Goal: Check status: Check status

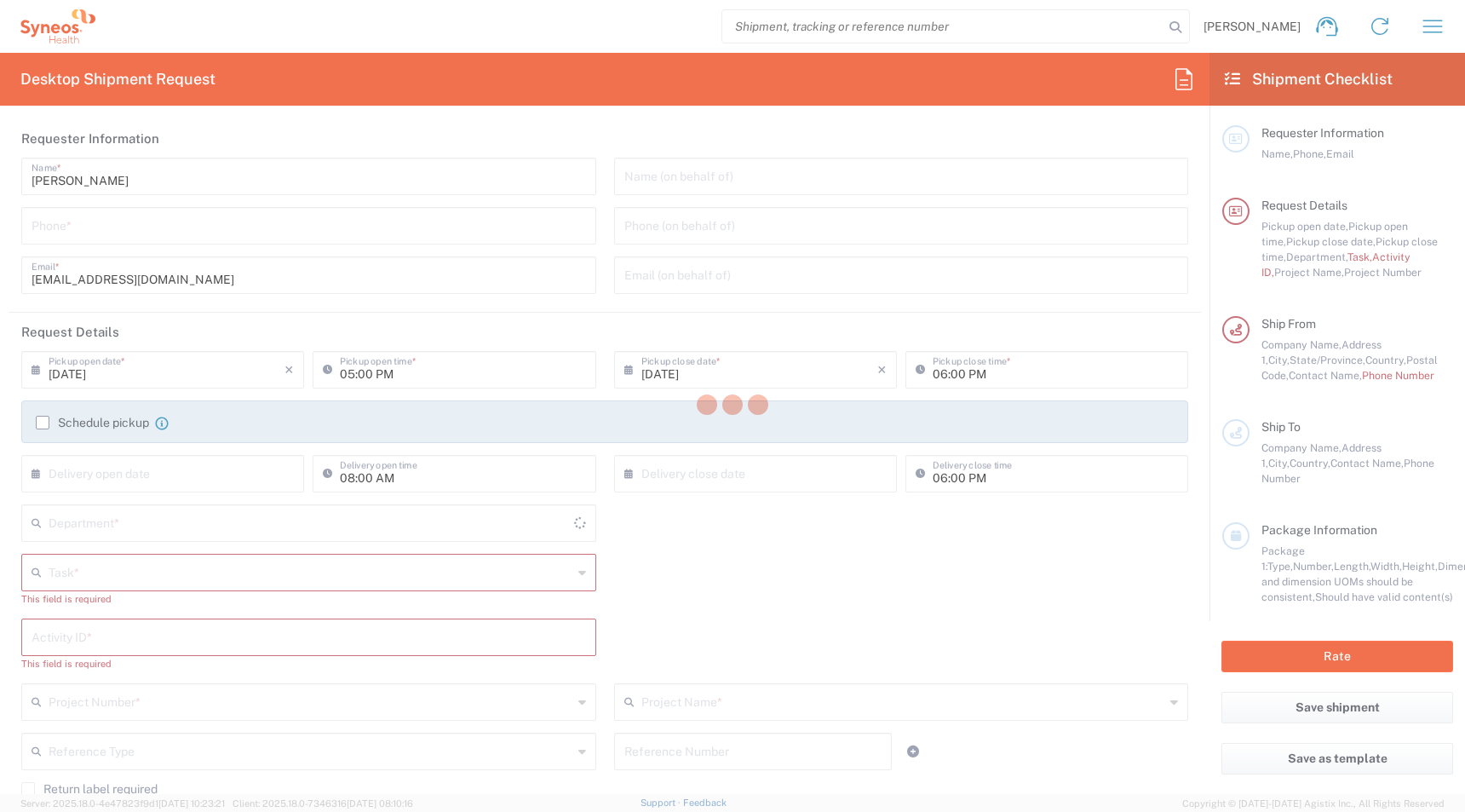
type input "[US_STATE]"
type input "[GEOGRAPHIC_DATA]"
type input "4510"
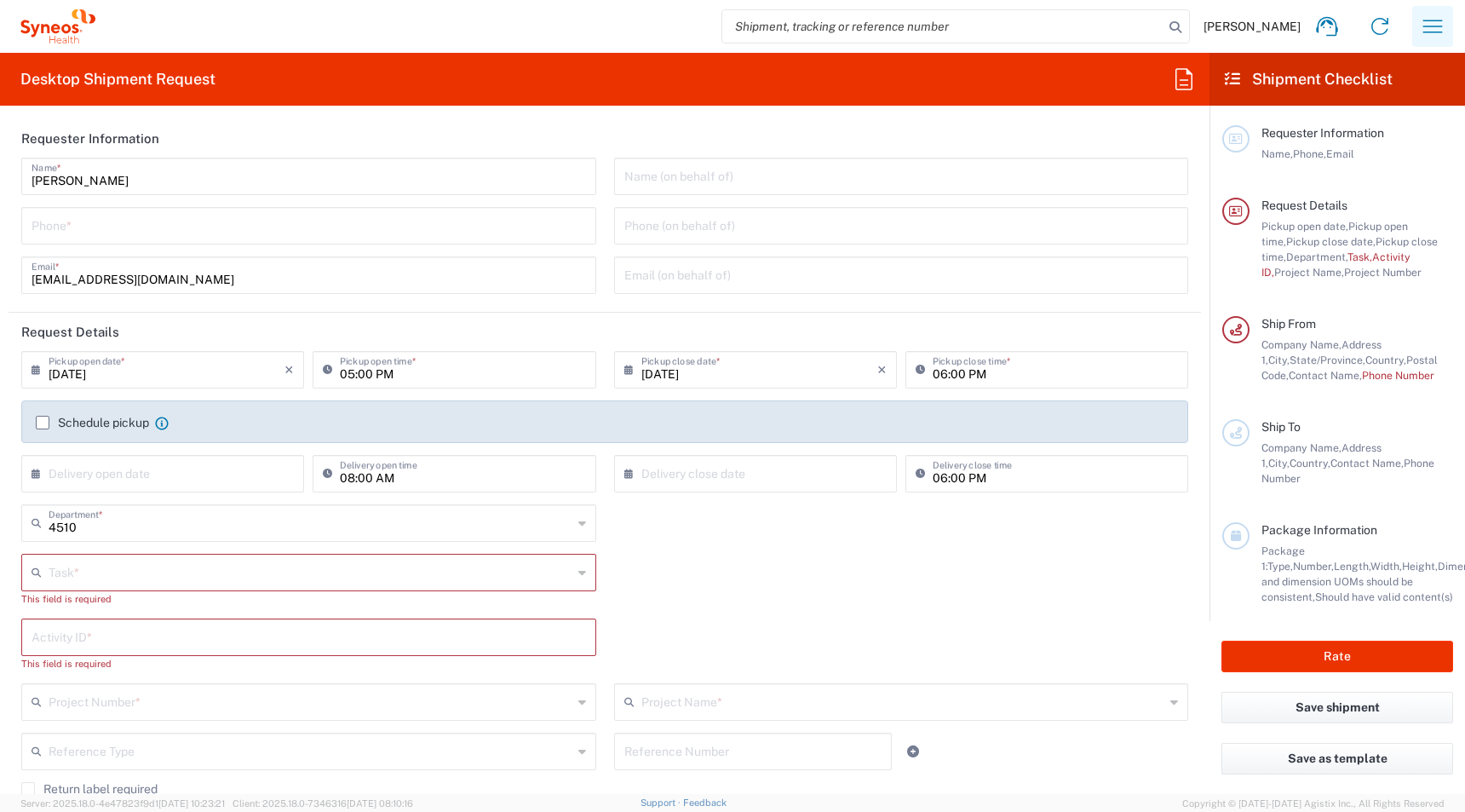
type input "Syneos Health, LLC-[GEOGRAPHIC_DATA] [GEOGRAPHIC_DATA] [GEOGRAPHIC_DATA]"
click at [1430, 21] on icon "button" at bounding box center [1433, 26] width 20 height 13
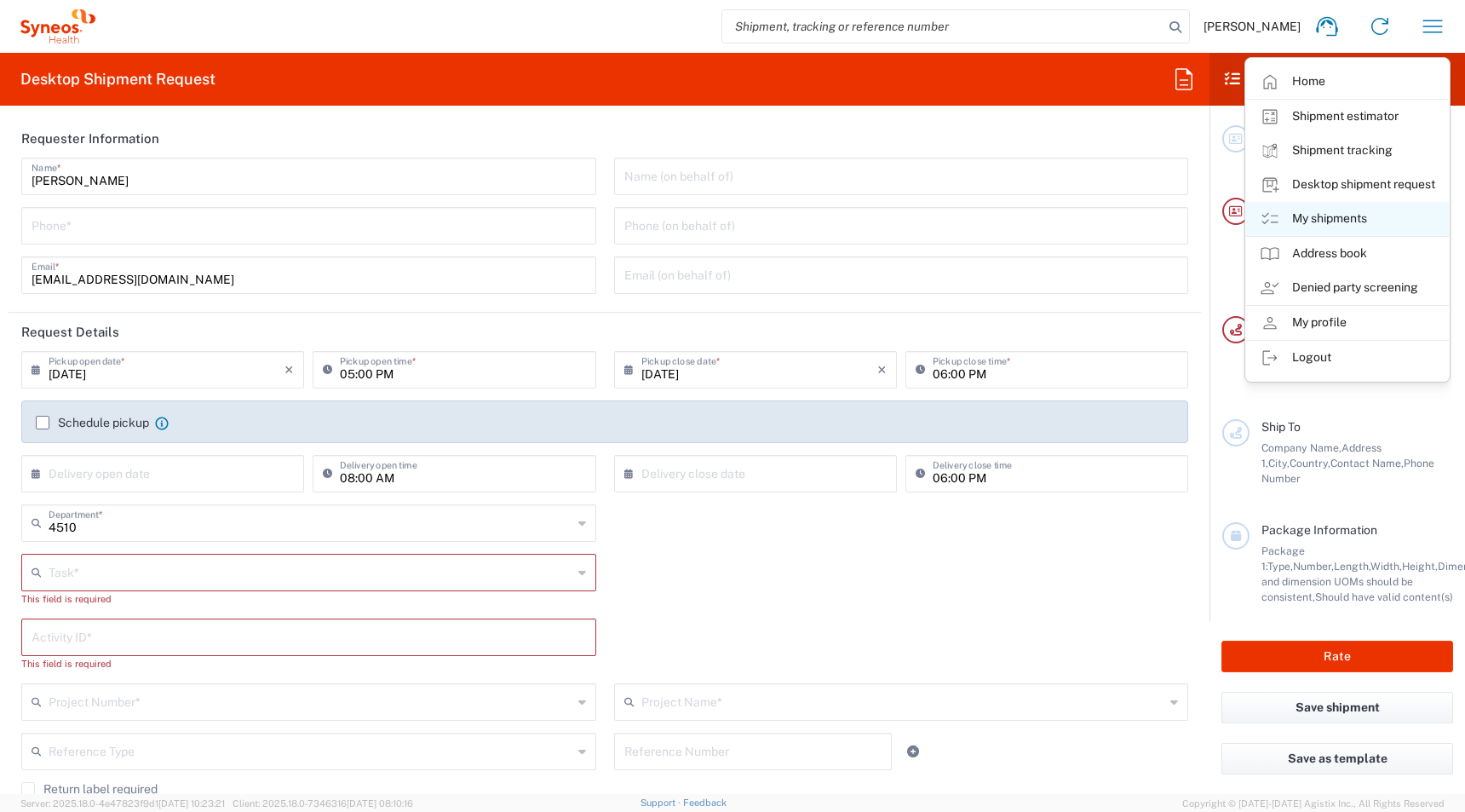
click at [1312, 208] on link "My shipments" at bounding box center [1347, 218] width 202 height 34
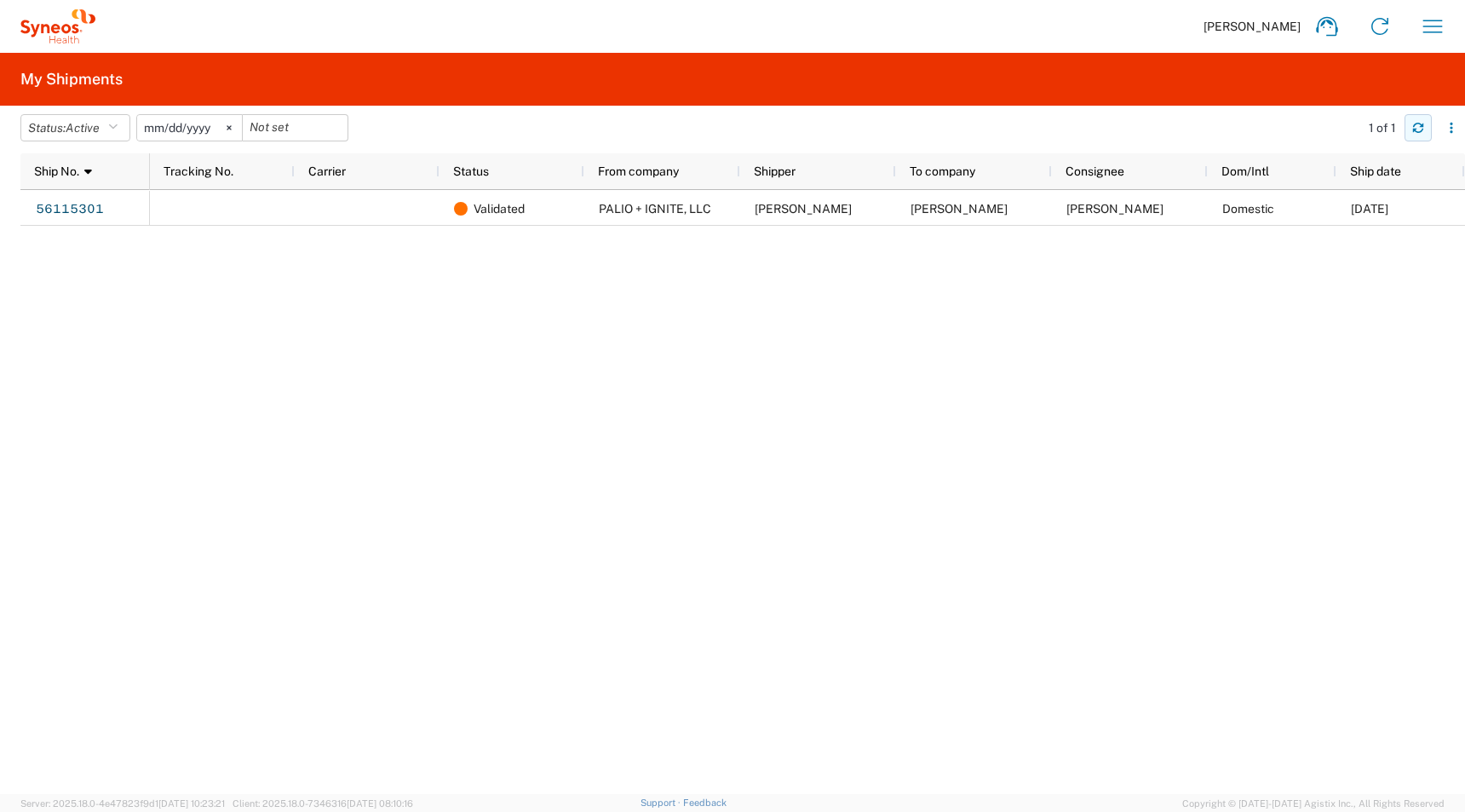
click at [1419, 129] on icon "button" at bounding box center [1418, 128] width 12 height 12
click at [1267, 20] on span "[PERSON_NAME]" at bounding box center [1252, 27] width 97 height 16
click at [1424, 134] on button "button" at bounding box center [1417, 127] width 27 height 27
click at [1321, 19] on icon at bounding box center [1326, 27] width 22 height 20
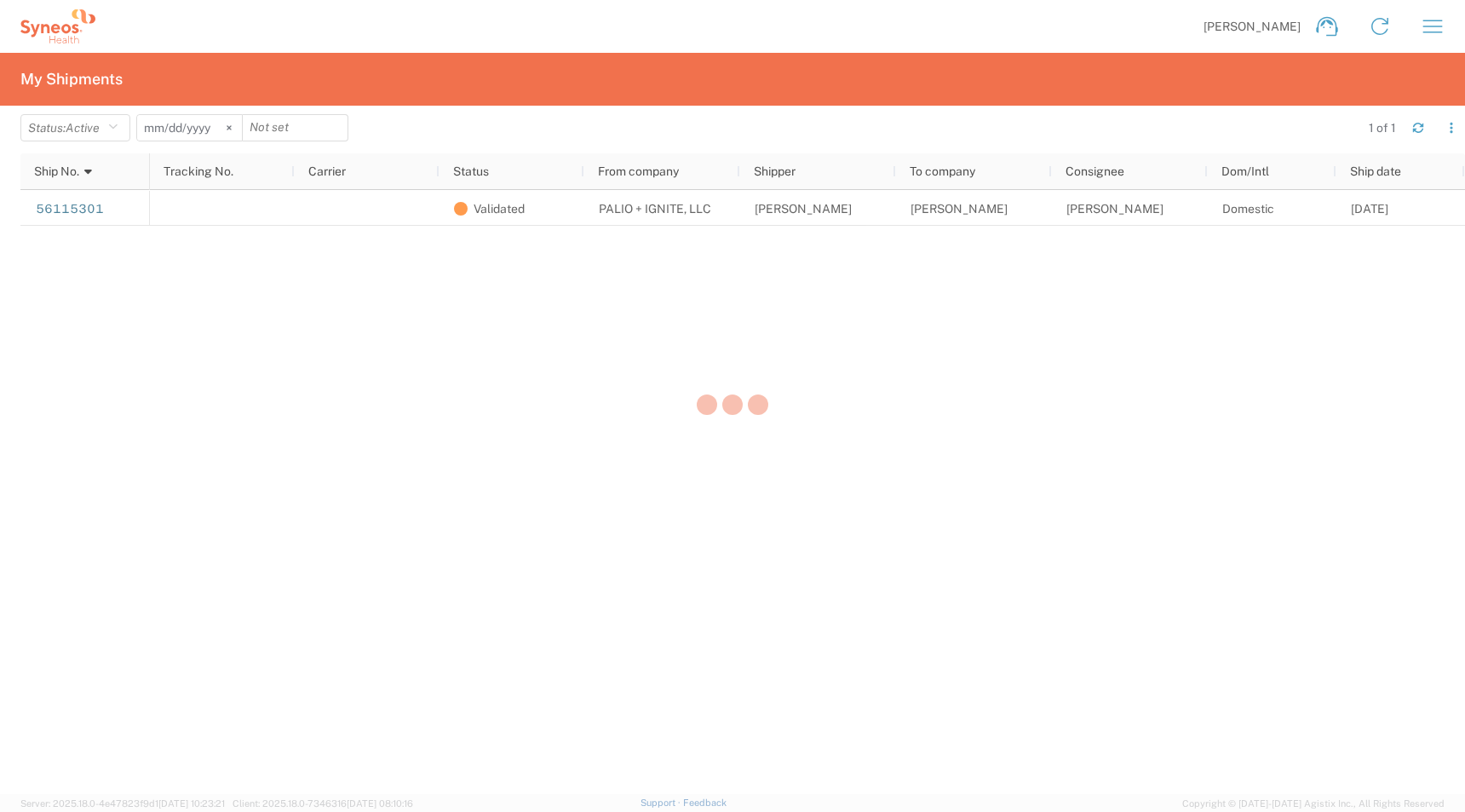
click at [1441, 22] on div at bounding box center [732, 406] width 1465 height 812
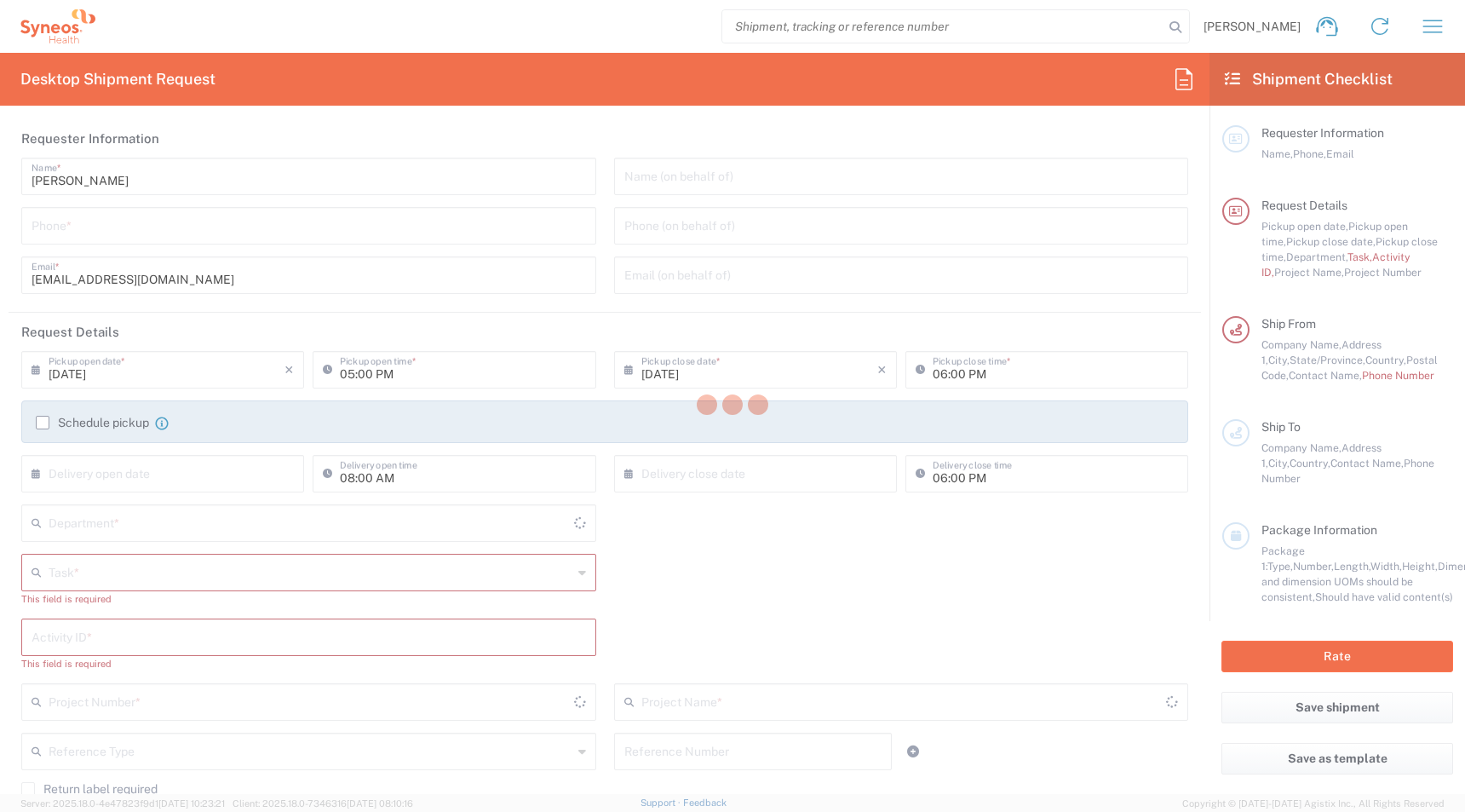
type input "[US_STATE]"
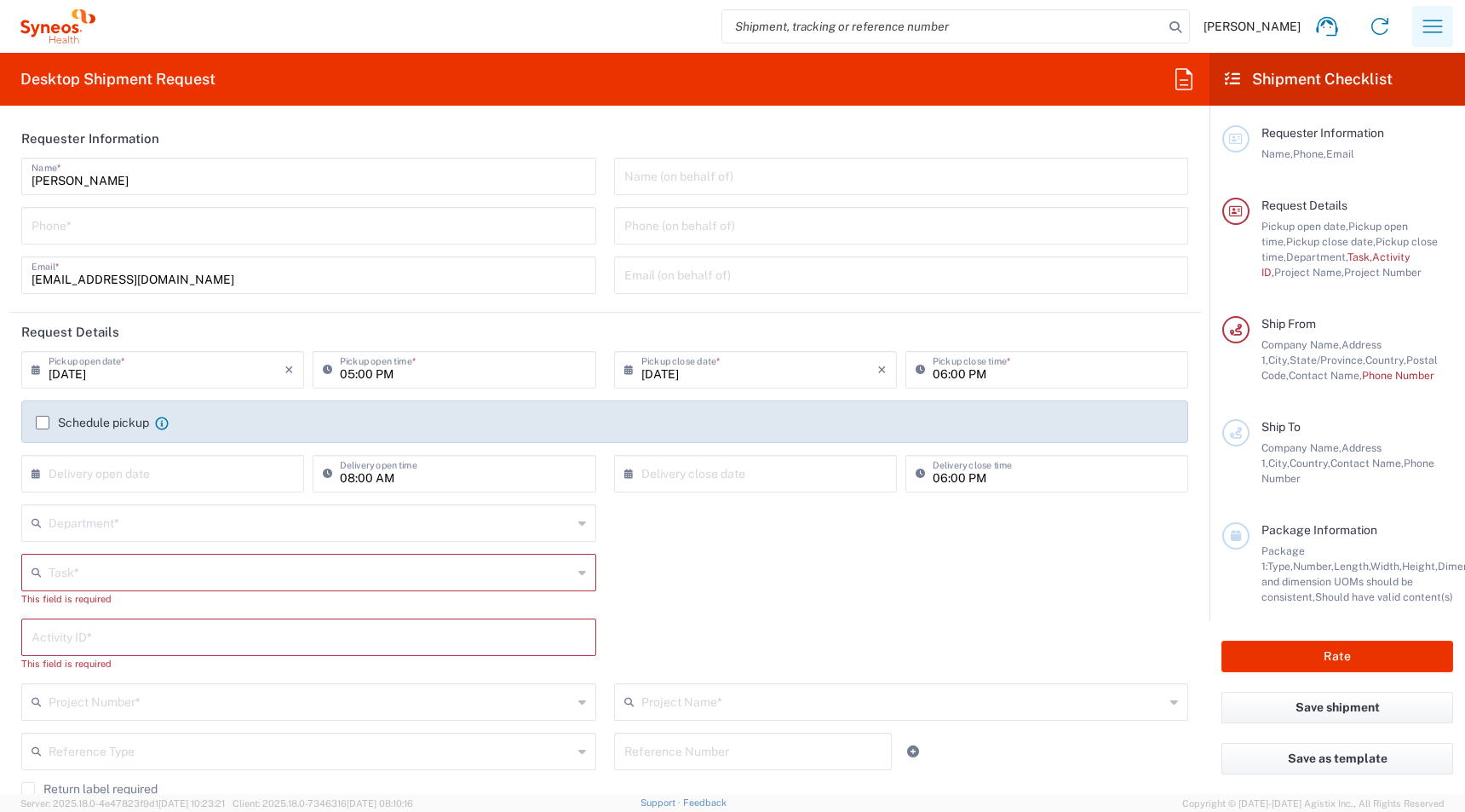
click at [1424, 24] on icon "button" at bounding box center [1432, 26] width 27 height 27
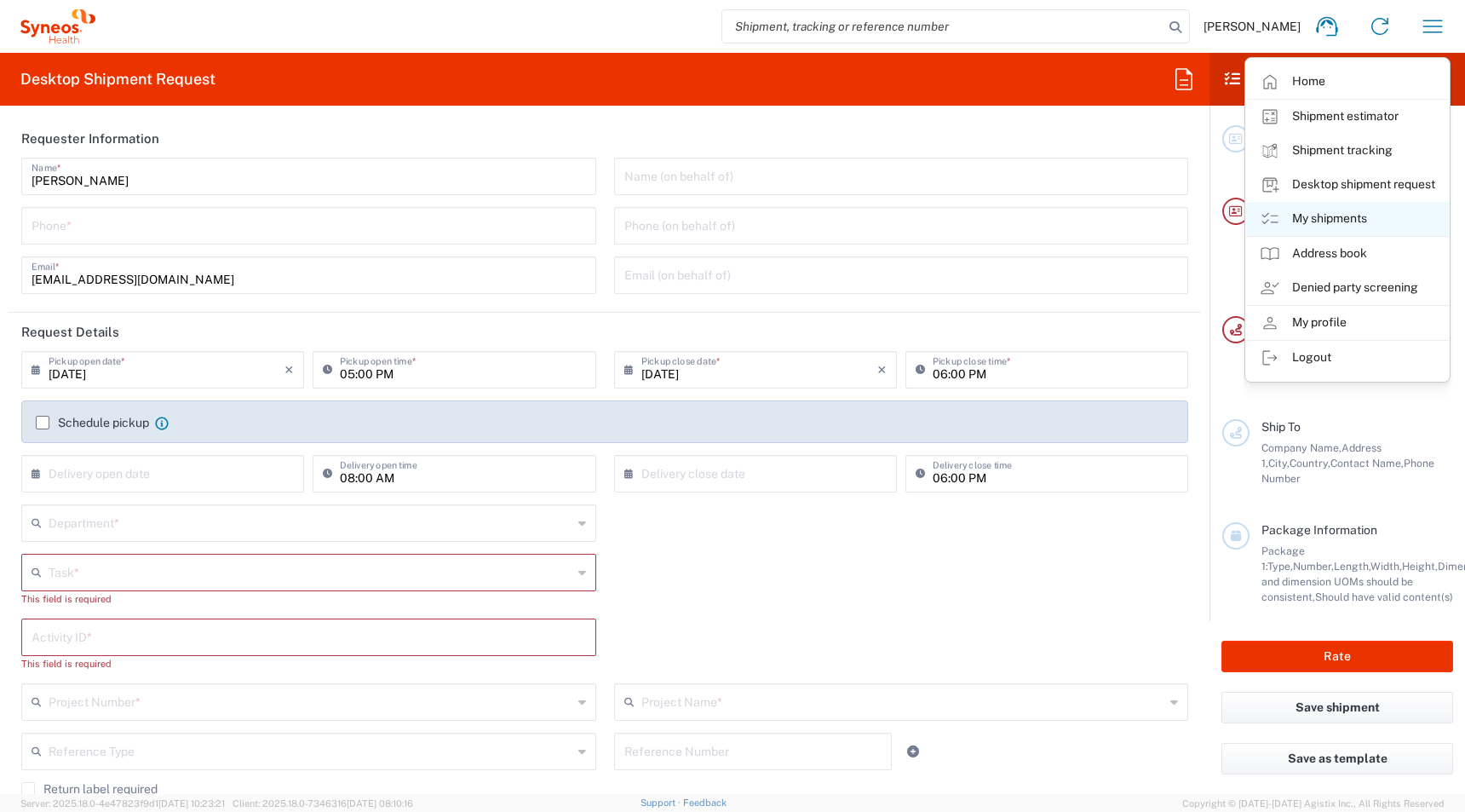
click at [1313, 228] on link "My shipments" at bounding box center [1347, 218] width 202 height 34
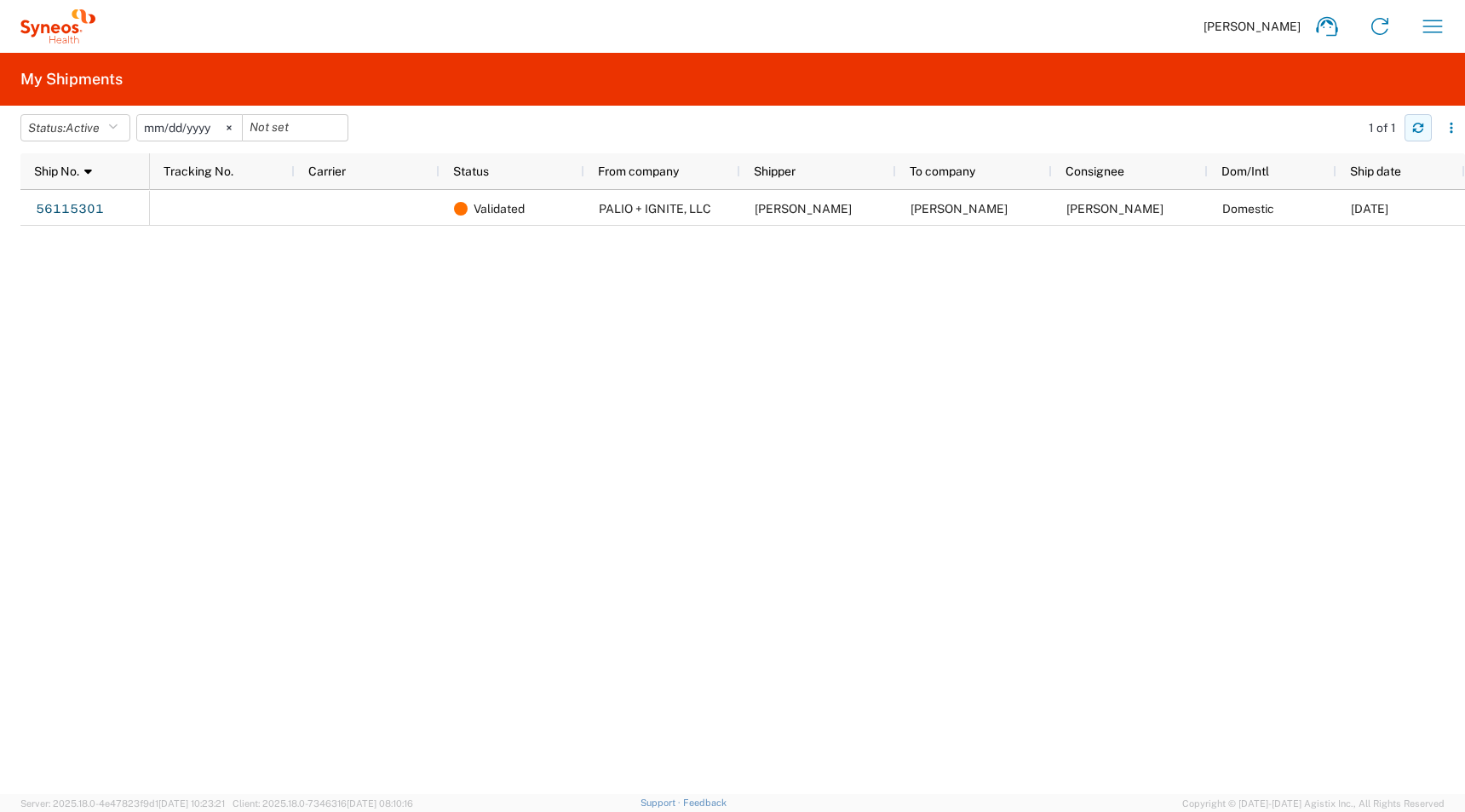
click at [1417, 129] on icon "button" at bounding box center [1418, 128] width 12 height 12
click at [238, 126] on svg-icon at bounding box center [228, 127] width 25 height 25
click at [130, 133] on button "Status: Active" at bounding box center [76, 127] width 110 height 27
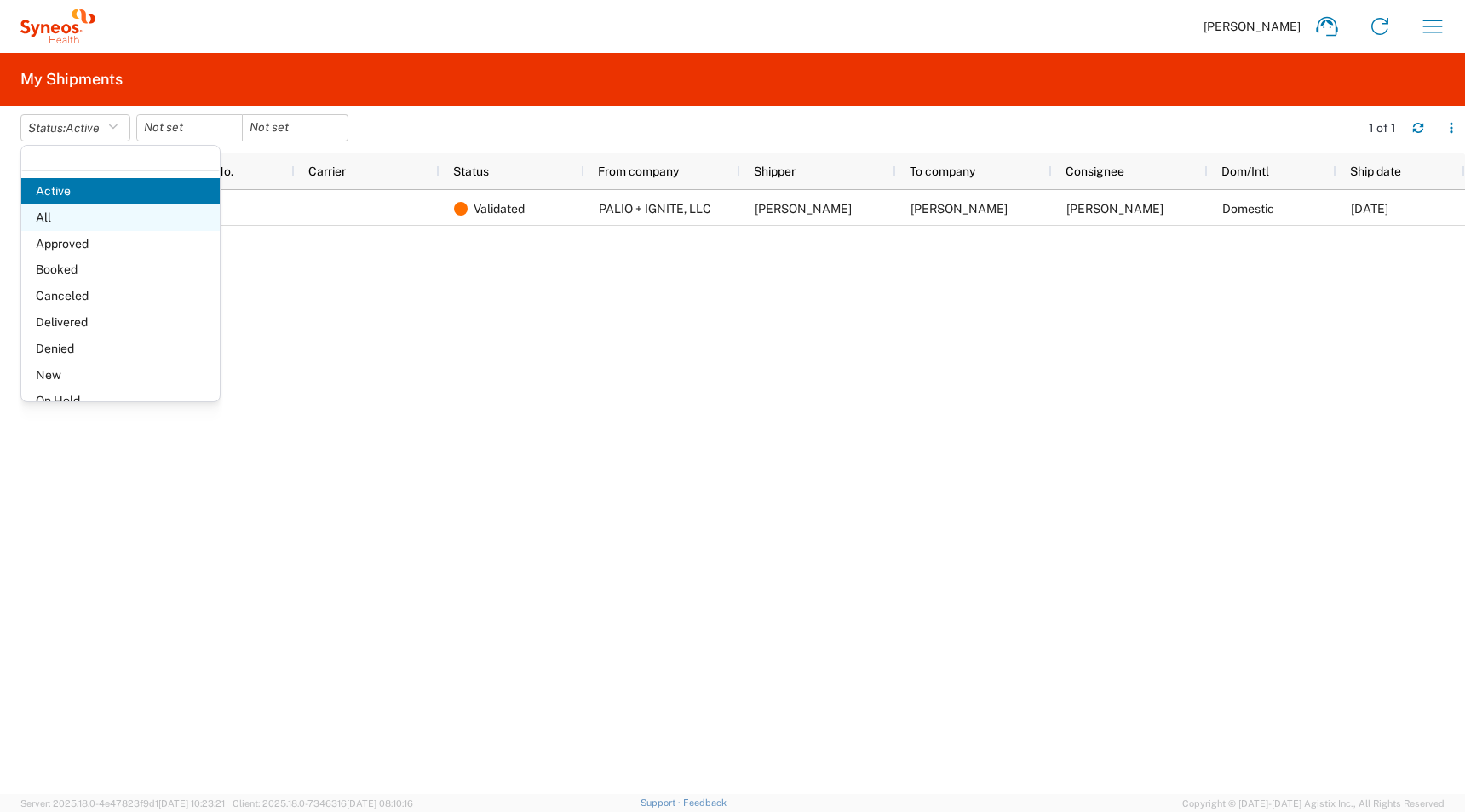
click at [68, 221] on span "All" at bounding box center [121, 217] width 199 height 26
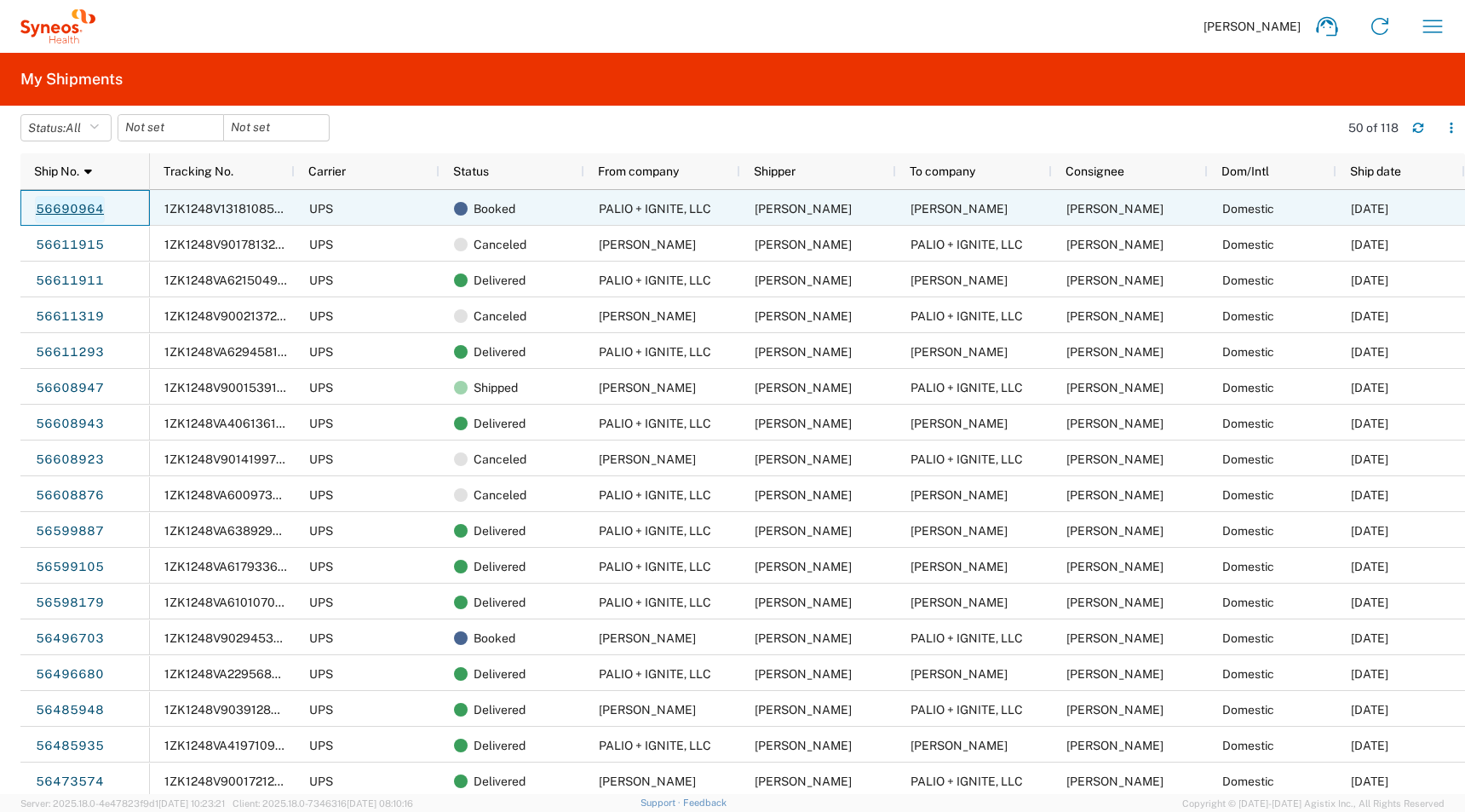
click at [71, 196] on link "56690964" at bounding box center [69, 209] width 69 height 27
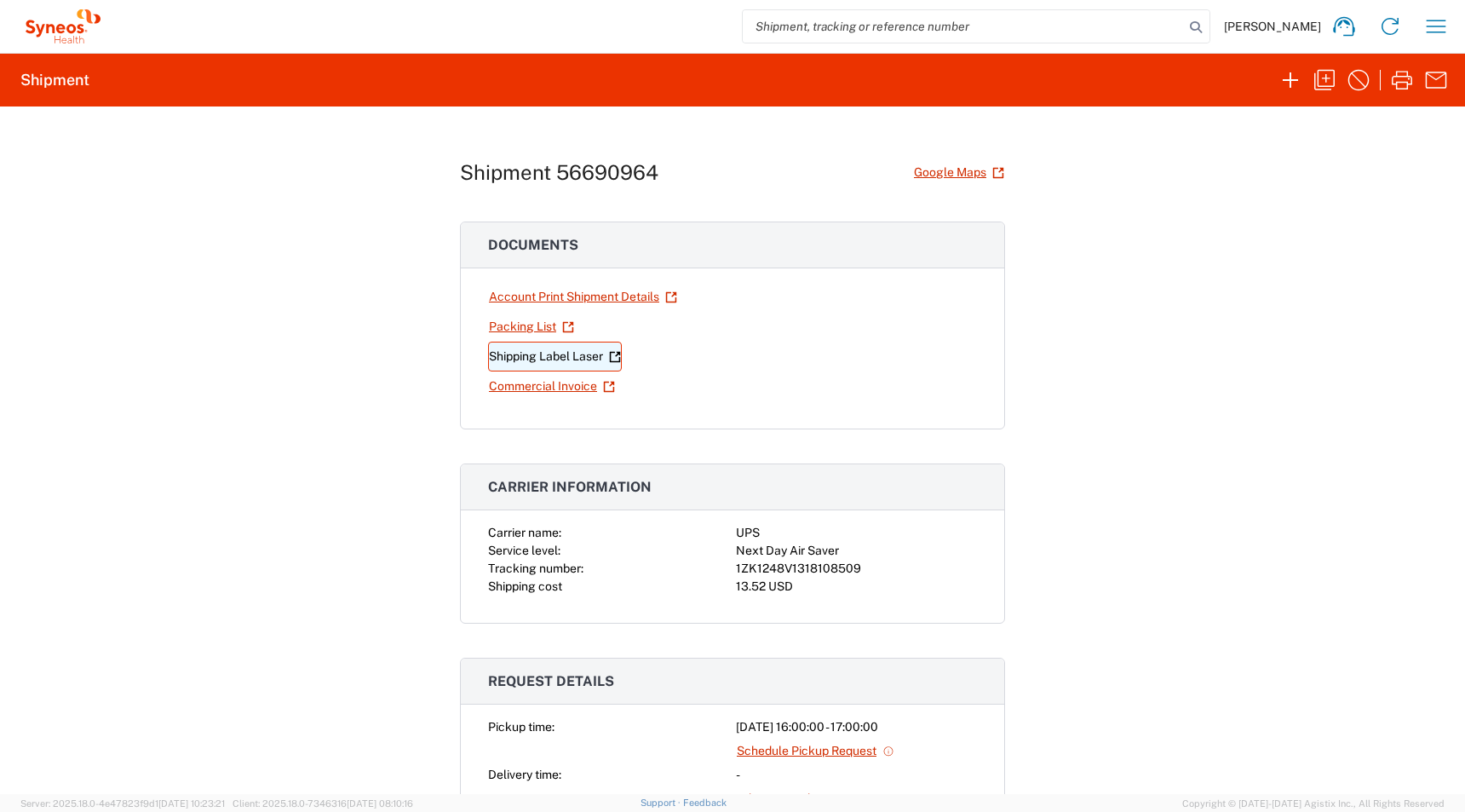
click at [514, 353] on link "Shipping Label Laser" at bounding box center [555, 356] width 134 height 30
